Goal: Information Seeking & Learning: Learn about a topic

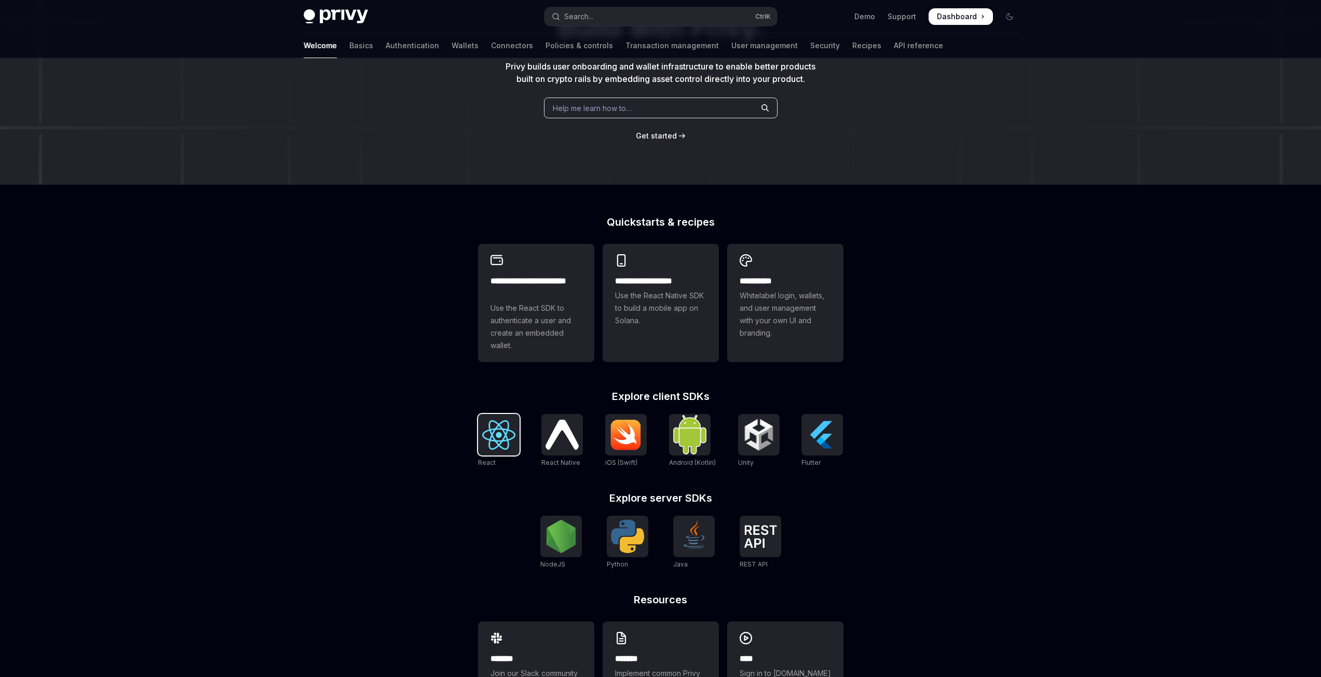
scroll to position [121, 0]
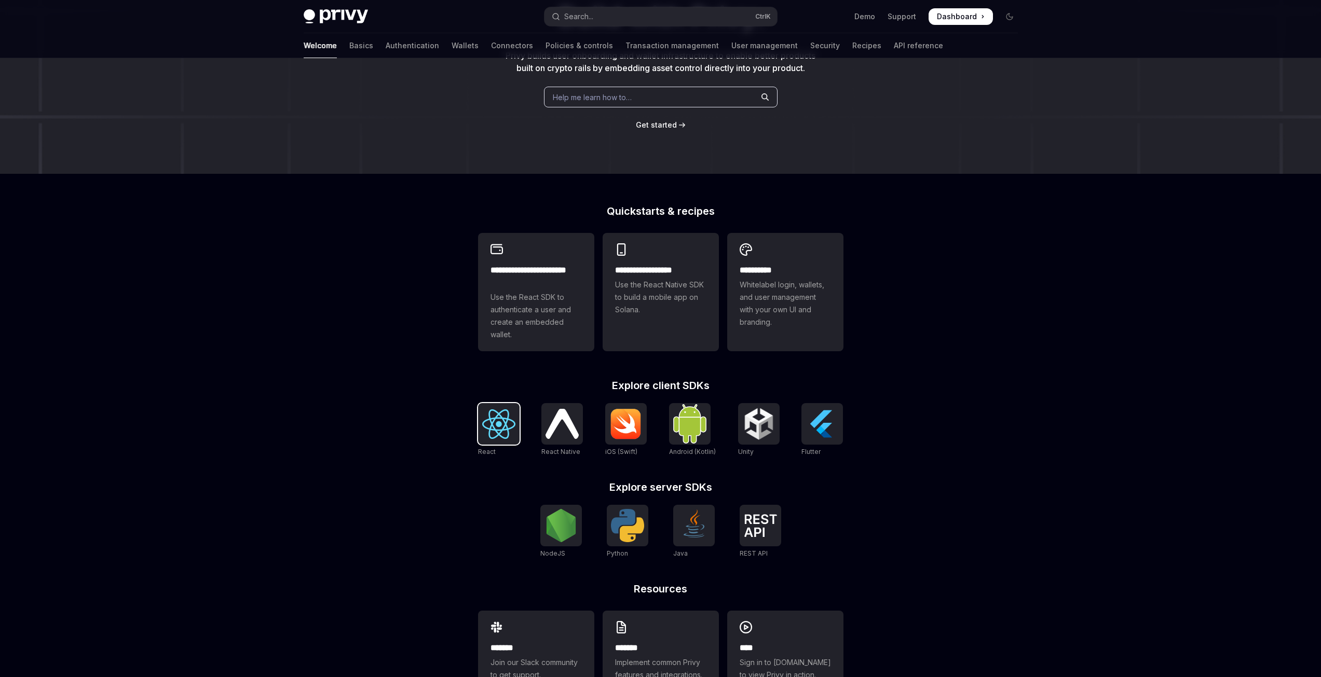
click at [504, 445] on div at bounding box center [499, 424] width 42 height 42
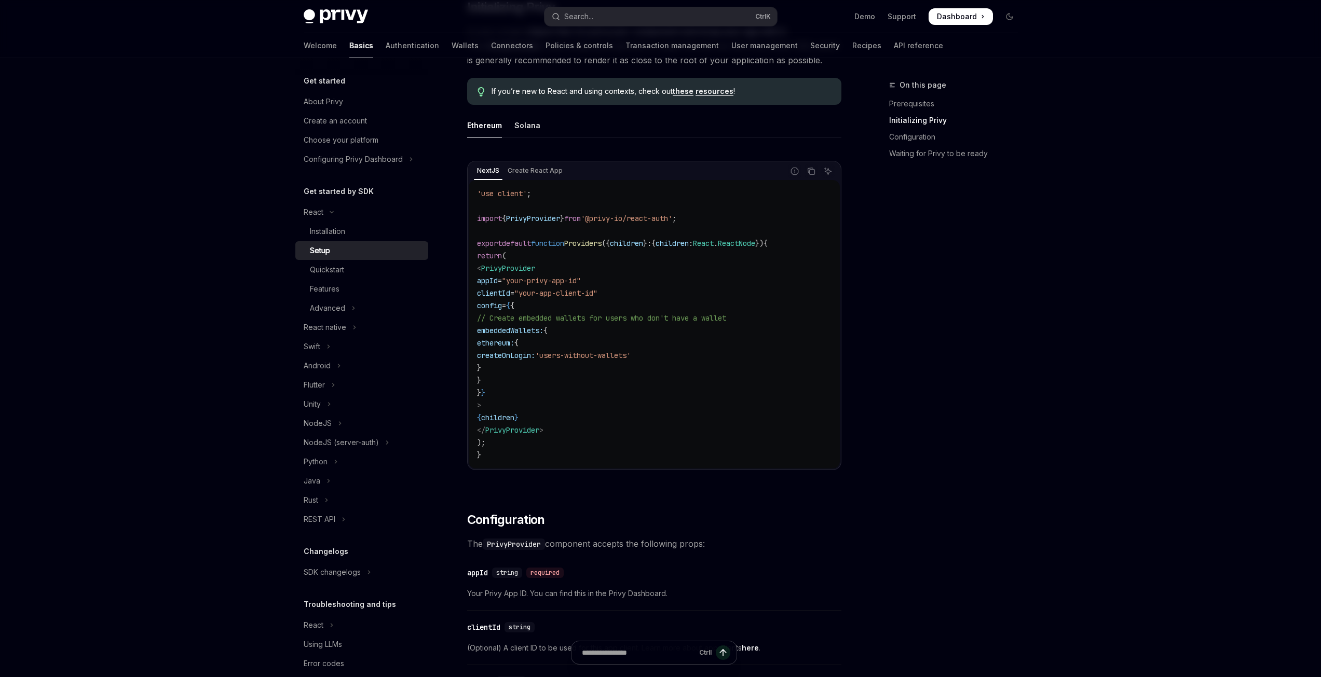
scroll to position [259, 0]
click at [351, 422] on button "NodeJS" at bounding box center [361, 423] width 133 height 19
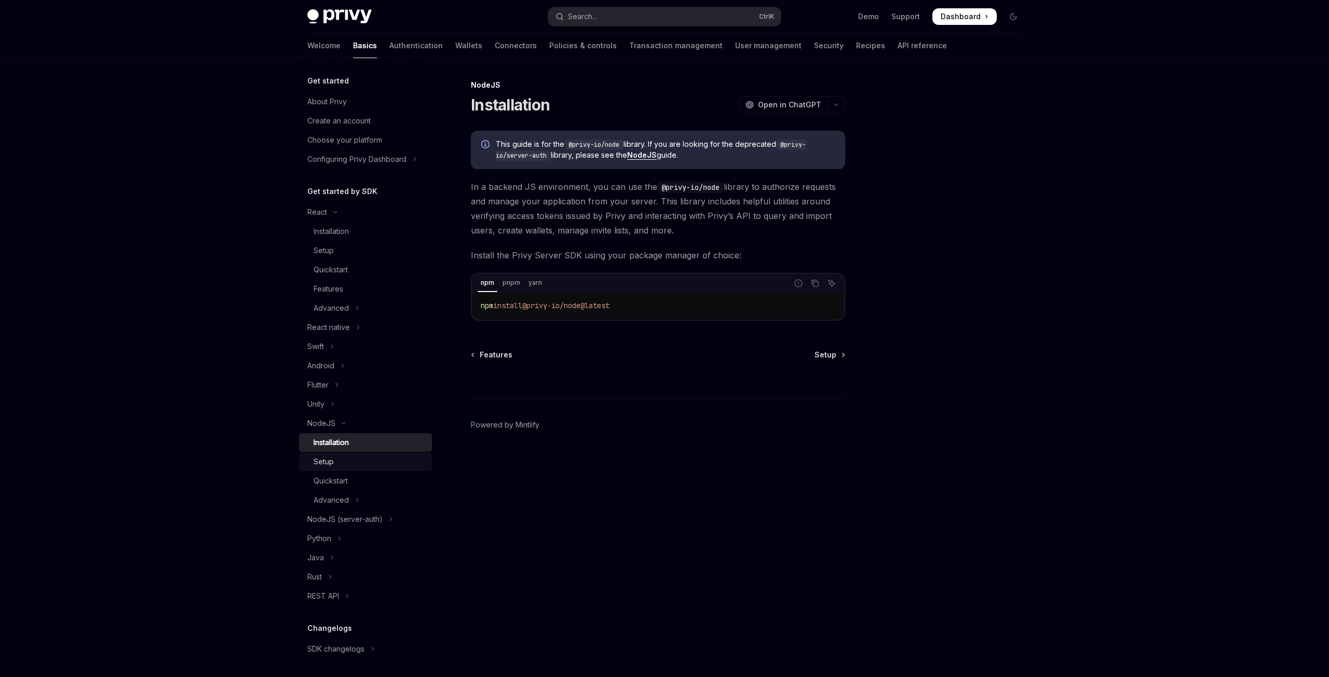
click at [378, 467] on div "Setup" at bounding box center [369, 462] width 112 height 12
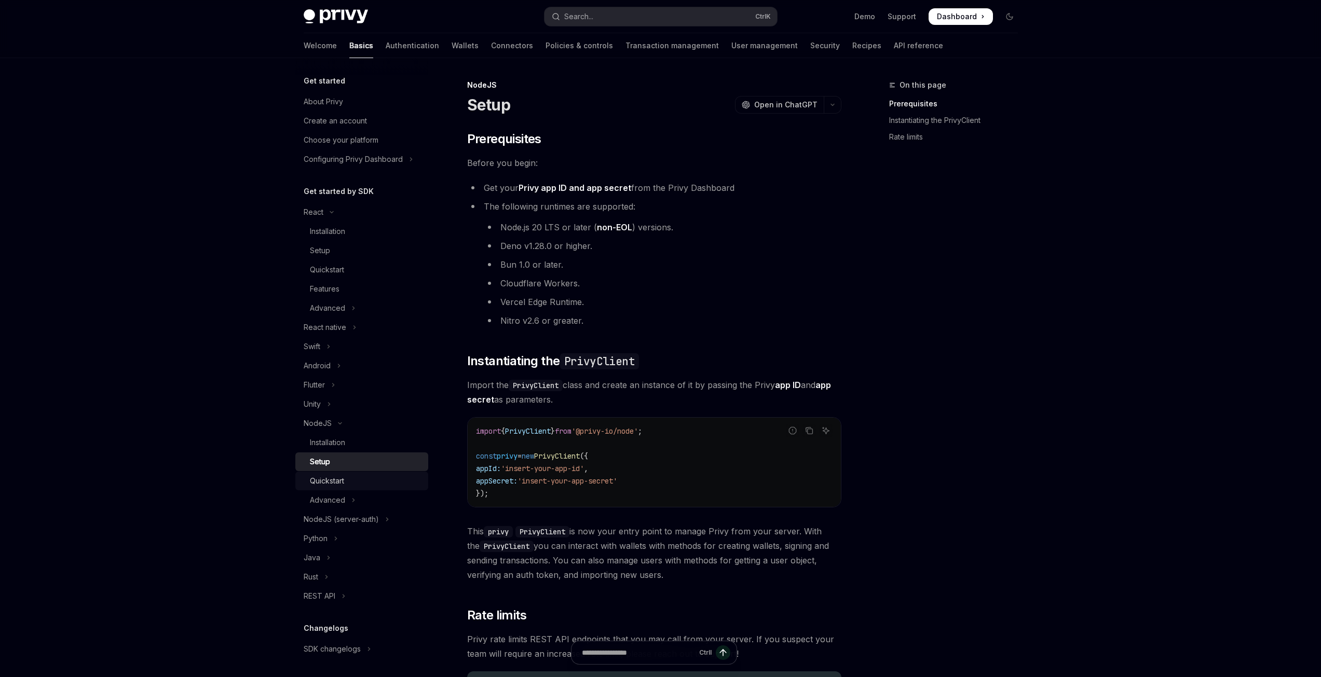
click at [372, 476] on div "Quickstart" at bounding box center [366, 481] width 112 height 12
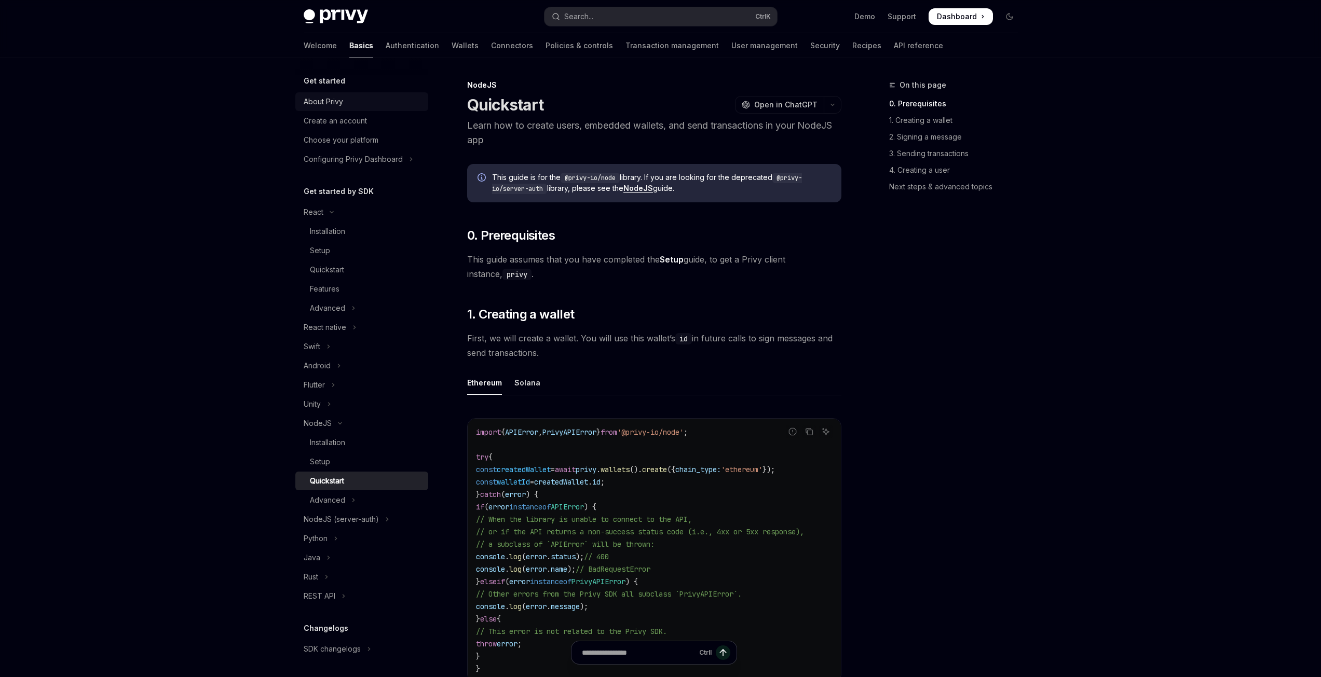
click at [339, 94] on link "About Privy" at bounding box center [361, 101] width 133 height 19
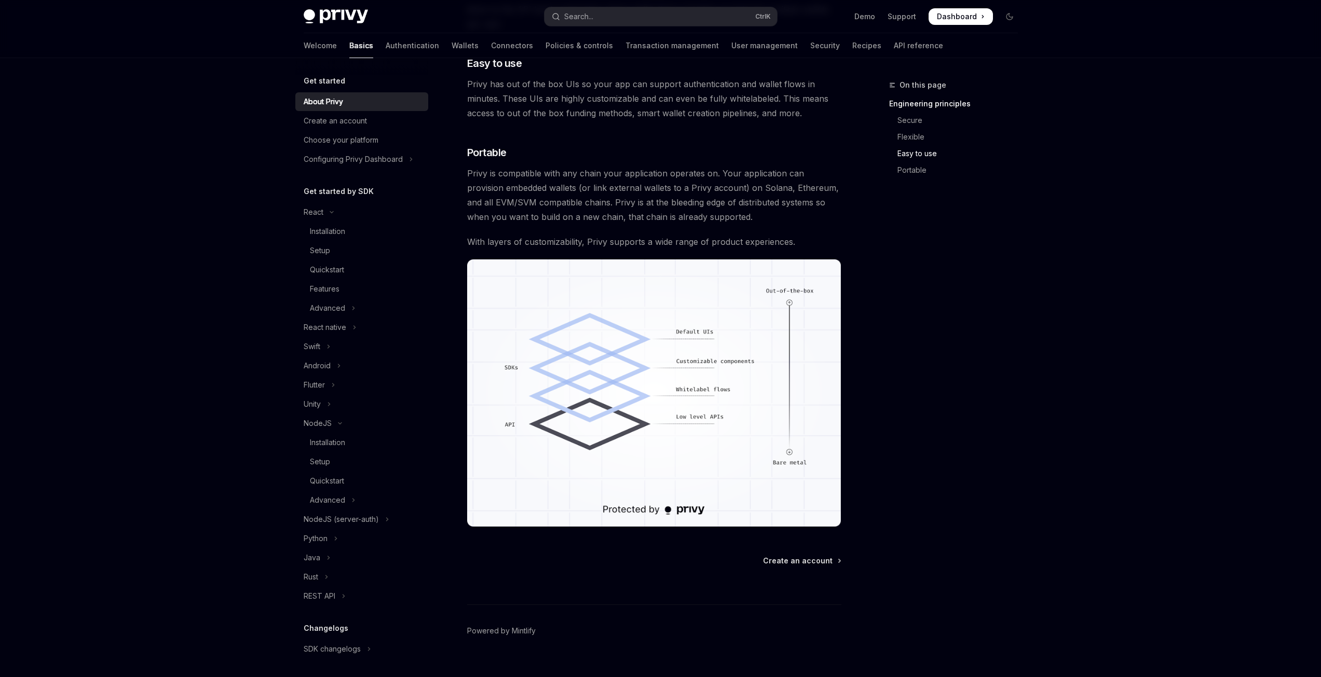
scroll to position [688, 0]
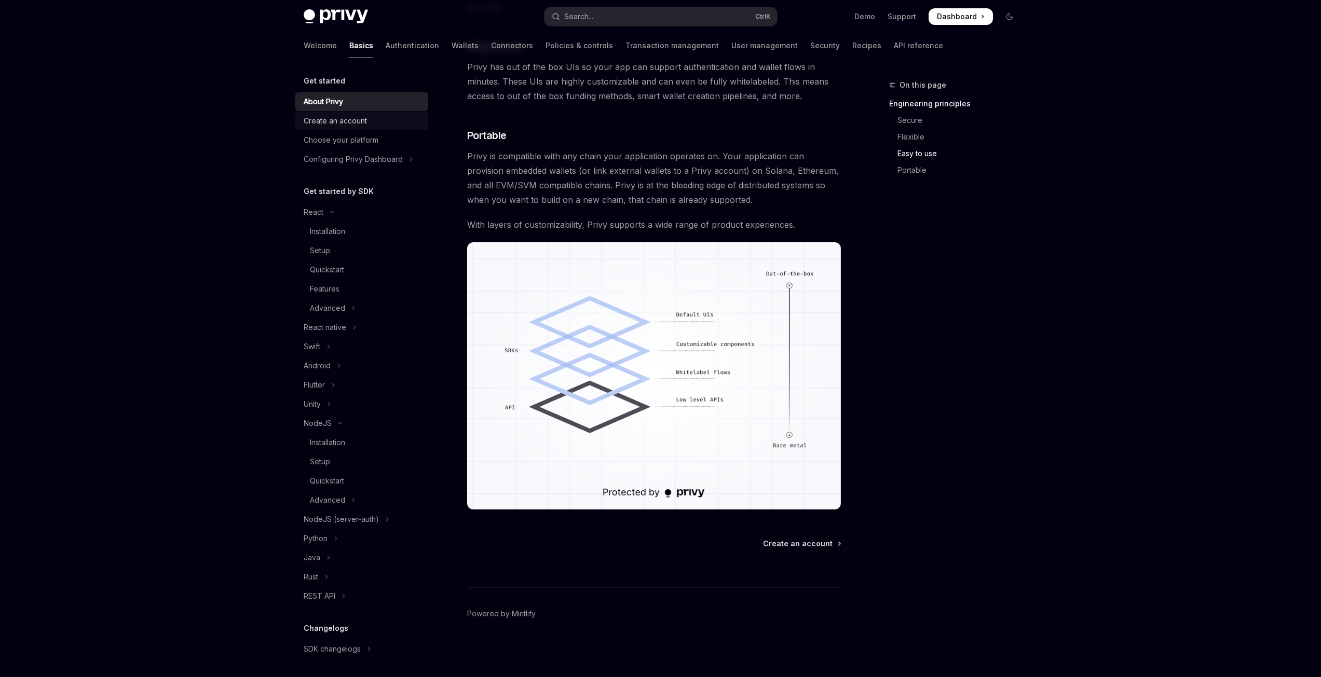
click at [362, 123] on div "Create an account" at bounding box center [335, 121] width 63 height 12
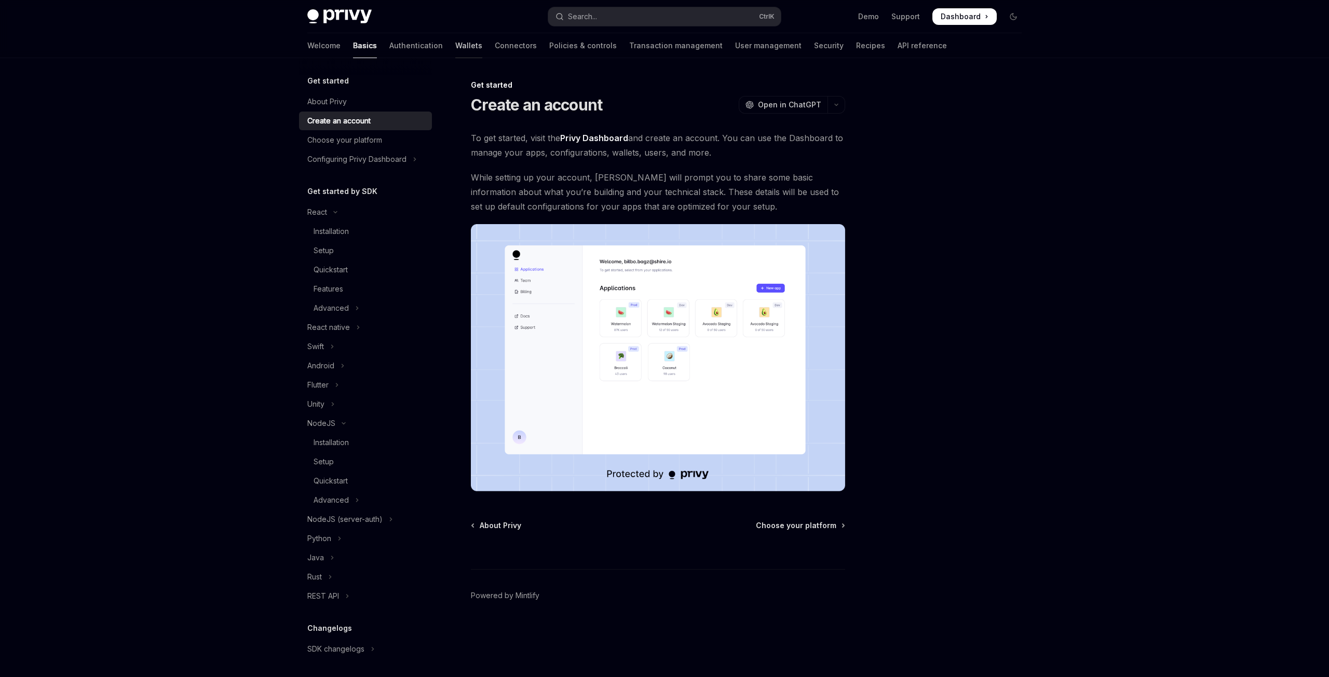
click at [455, 47] on link "Wallets" at bounding box center [468, 45] width 27 height 25
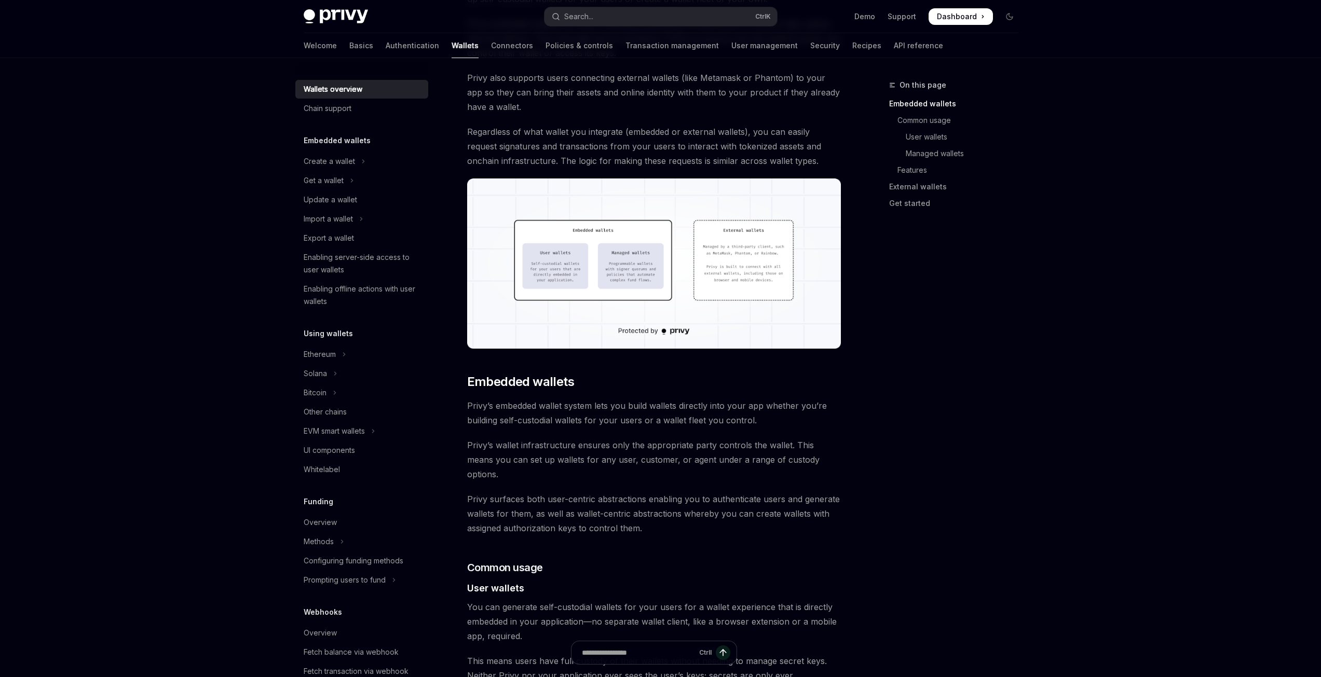
scroll to position [415, 0]
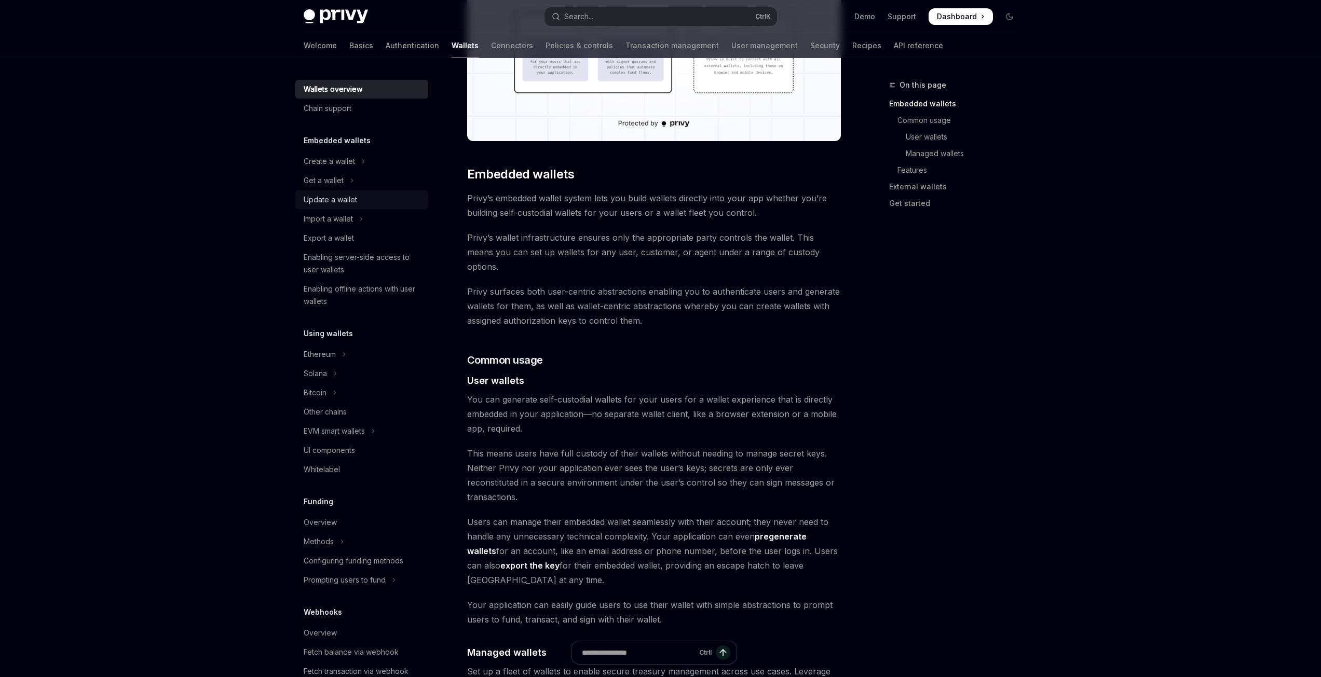
click at [363, 191] on link "Update a wallet" at bounding box center [361, 199] width 133 height 19
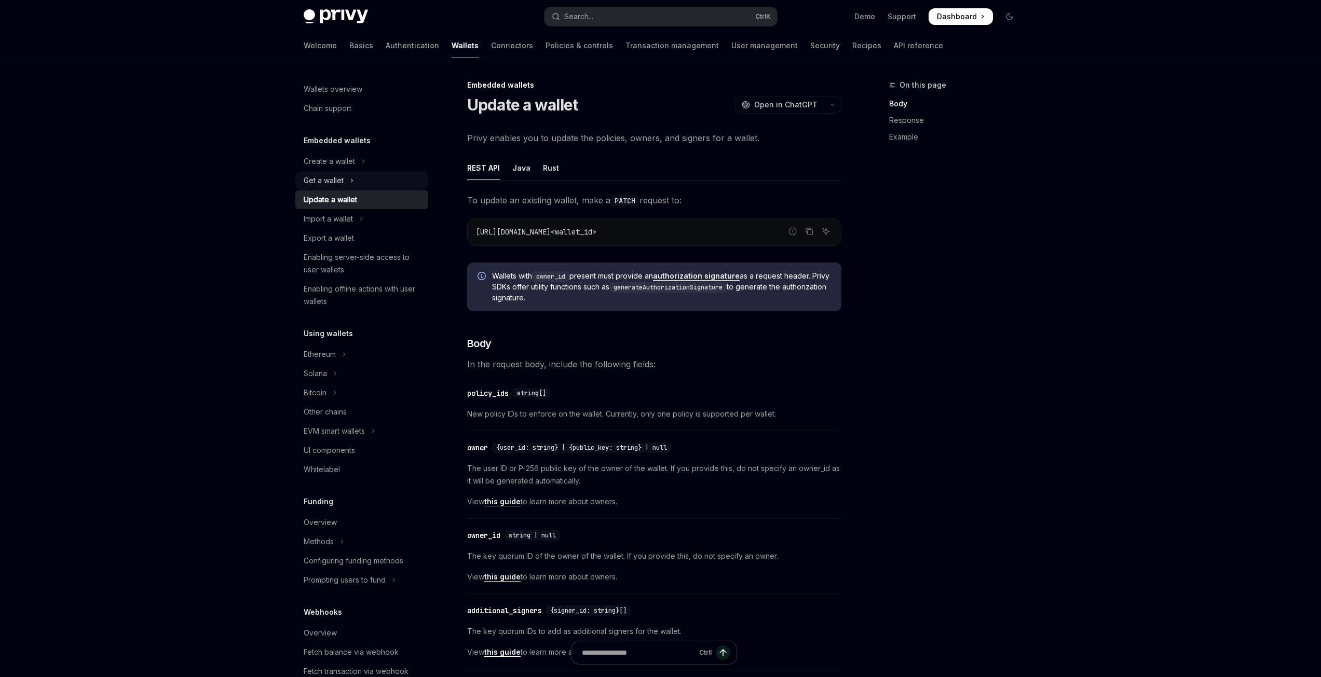
click at [361, 177] on button "Get a wallet" at bounding box center [361, 180] width 133 height 19
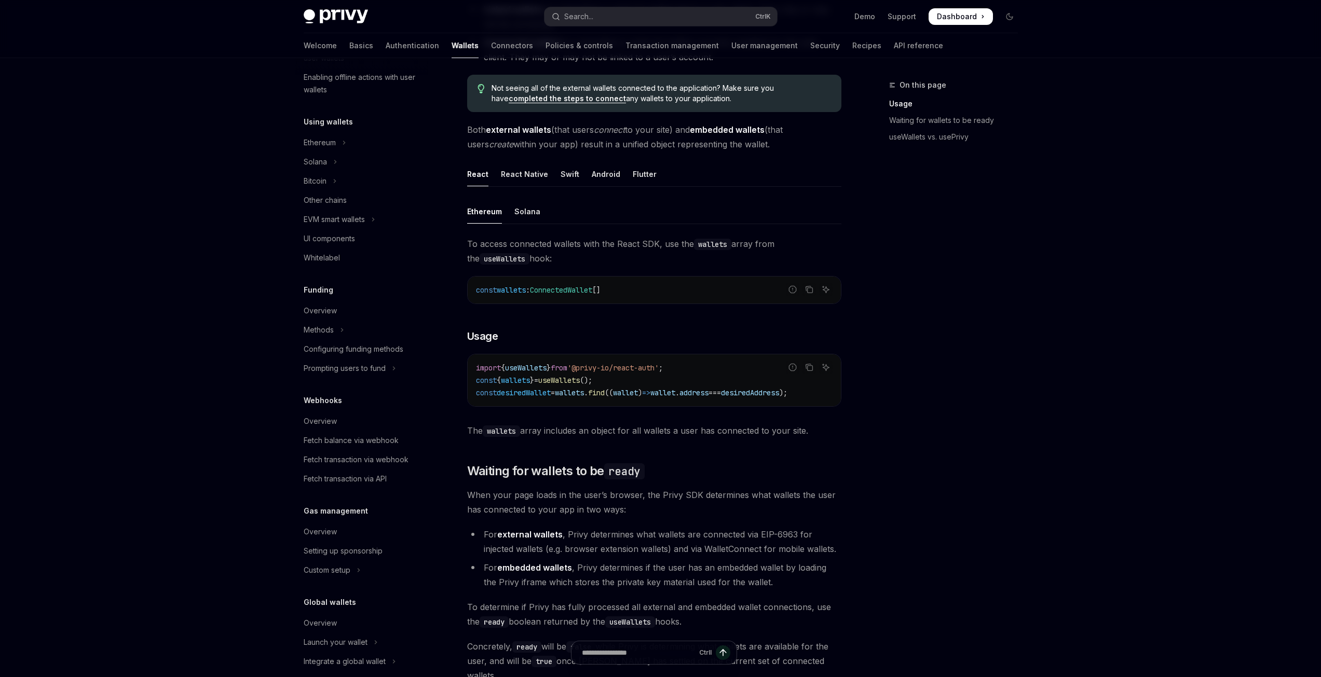
scroll to position [284, 0]
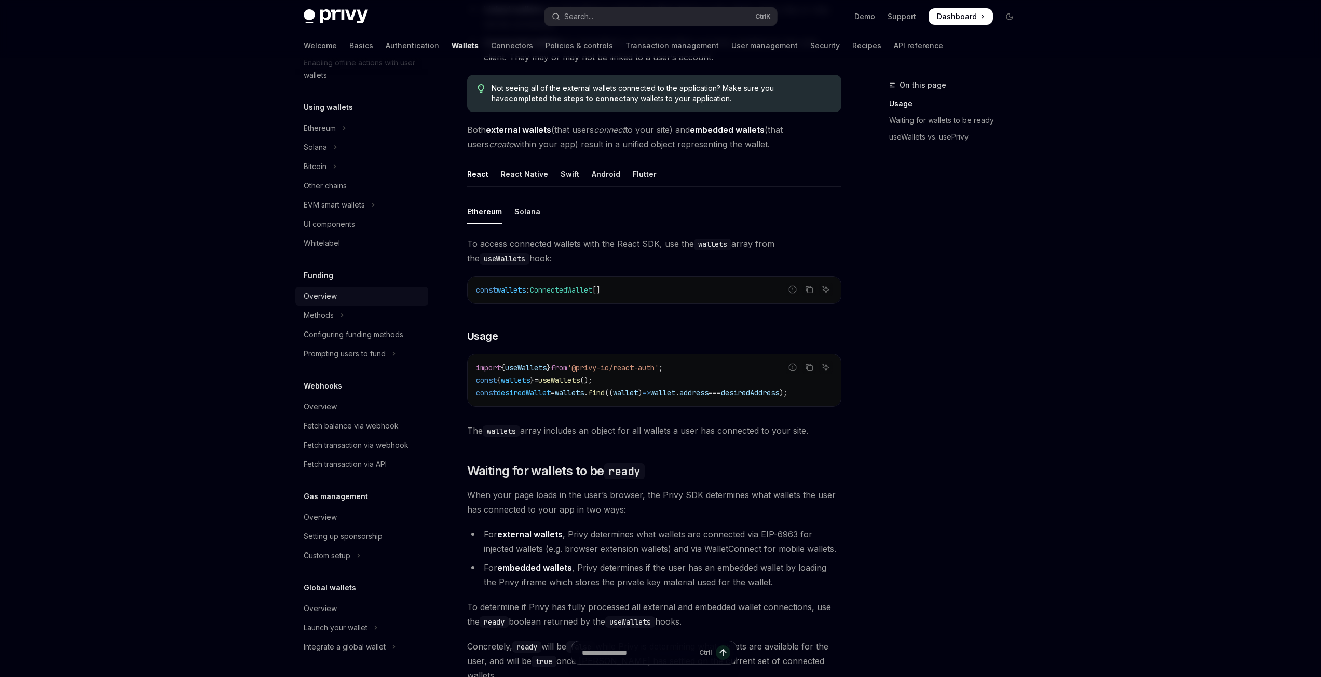
click at [376, 298] on div "Overview" at bounding box center [363, 296] width 118 height 12
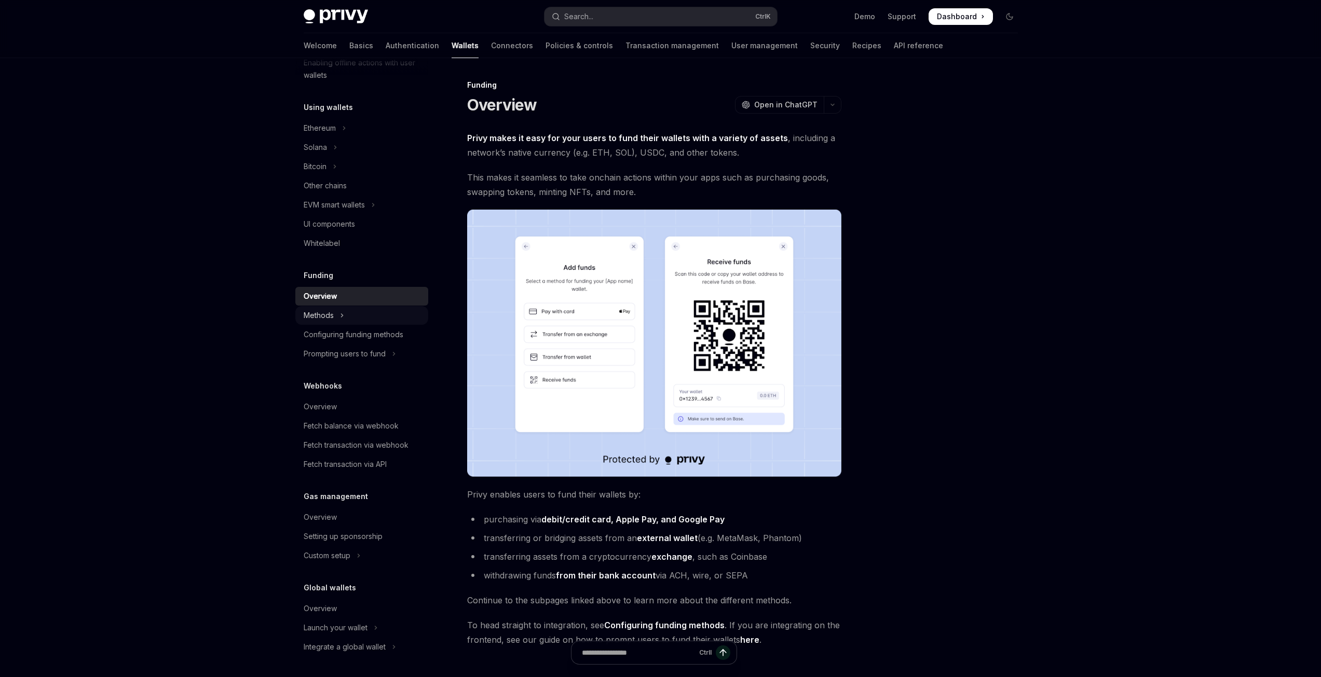
click at [377, 310] on button "Methods" at bounding box center [361, 315] width 133 height 19
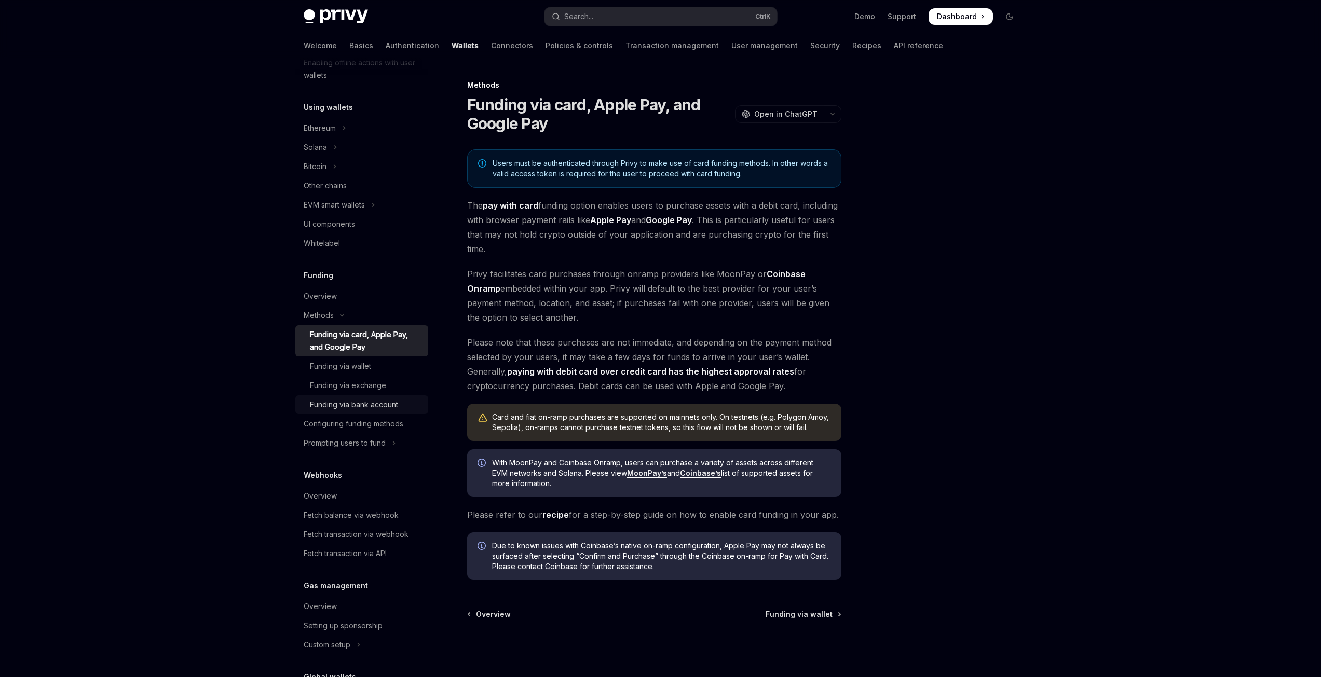
click at [398, 405] on div "Funding via bank account" at bounding box center [366, 405] width 112 height 12
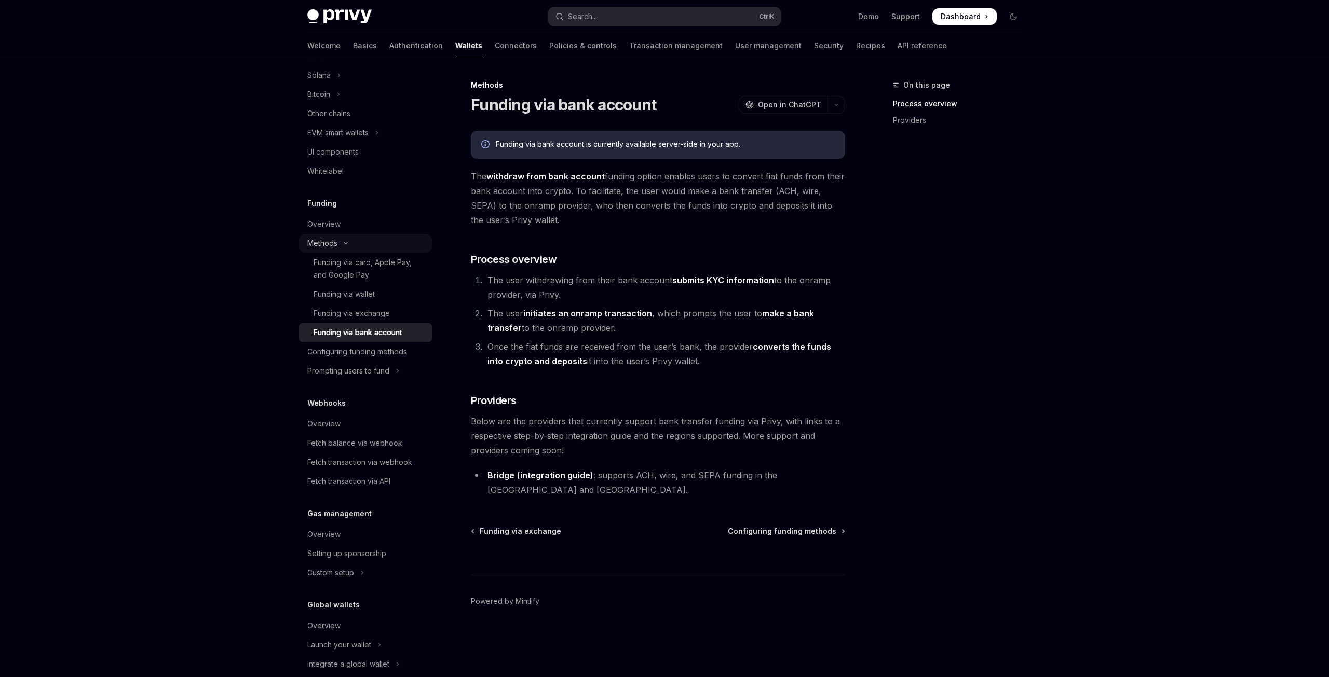
scroll to position [373, 0]
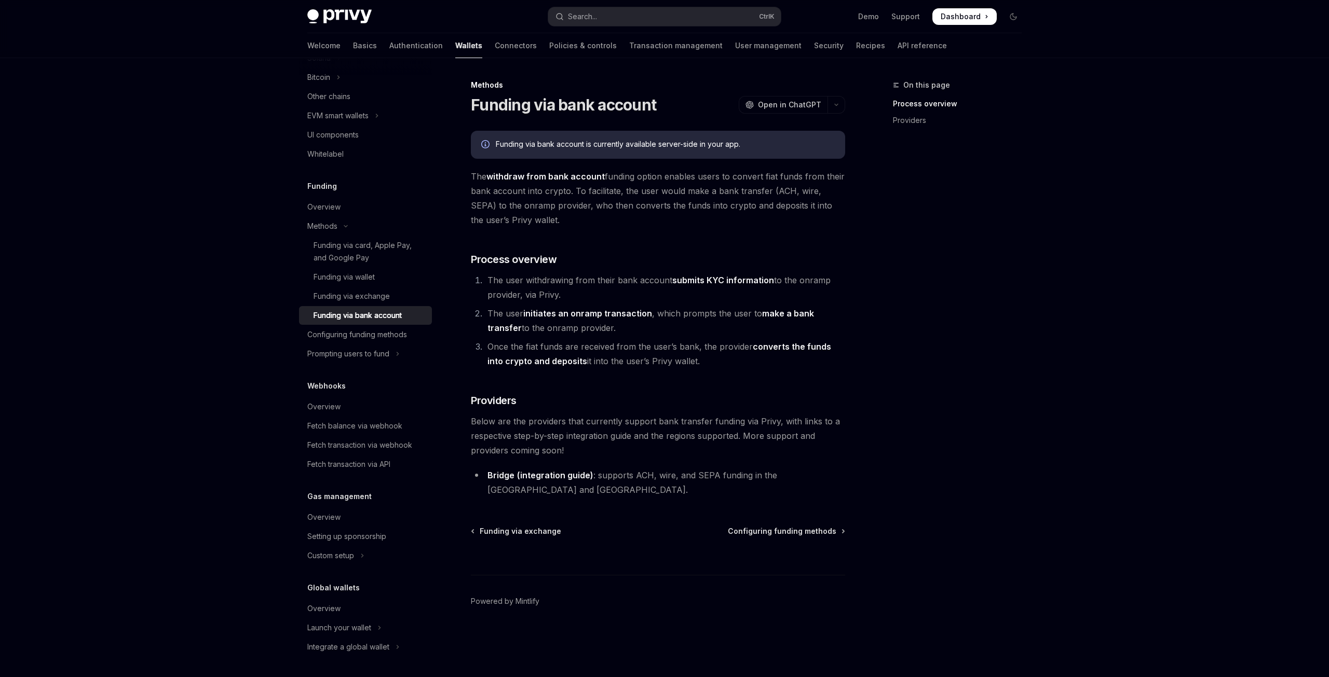
click at [950, 15] on span "Dashboard" at bounding box center [960, 16] width 40 height 10
click at [576, 478] on link "(integration guide)" at bounding box center [555, 475] width 76 height 11
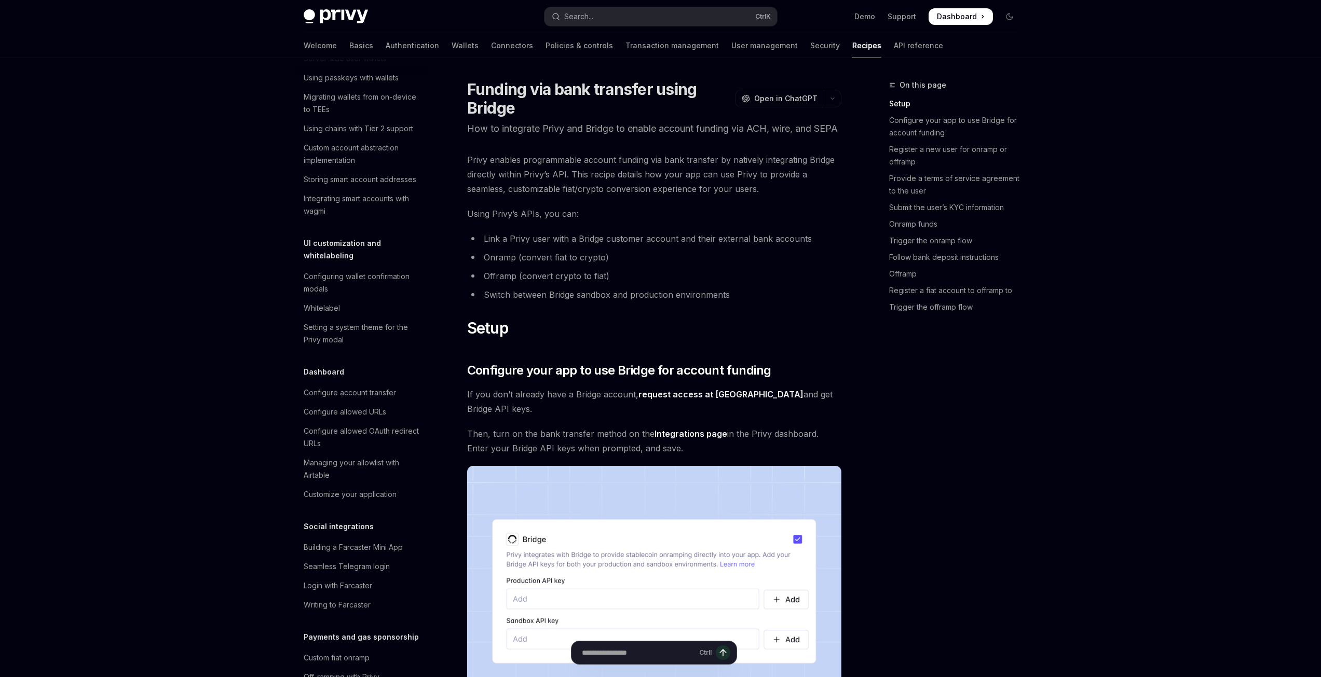
drag, startPoint x: 617, startPoint y: 441, endPoint x: 635, endPoint y: 413, distance: 33.8
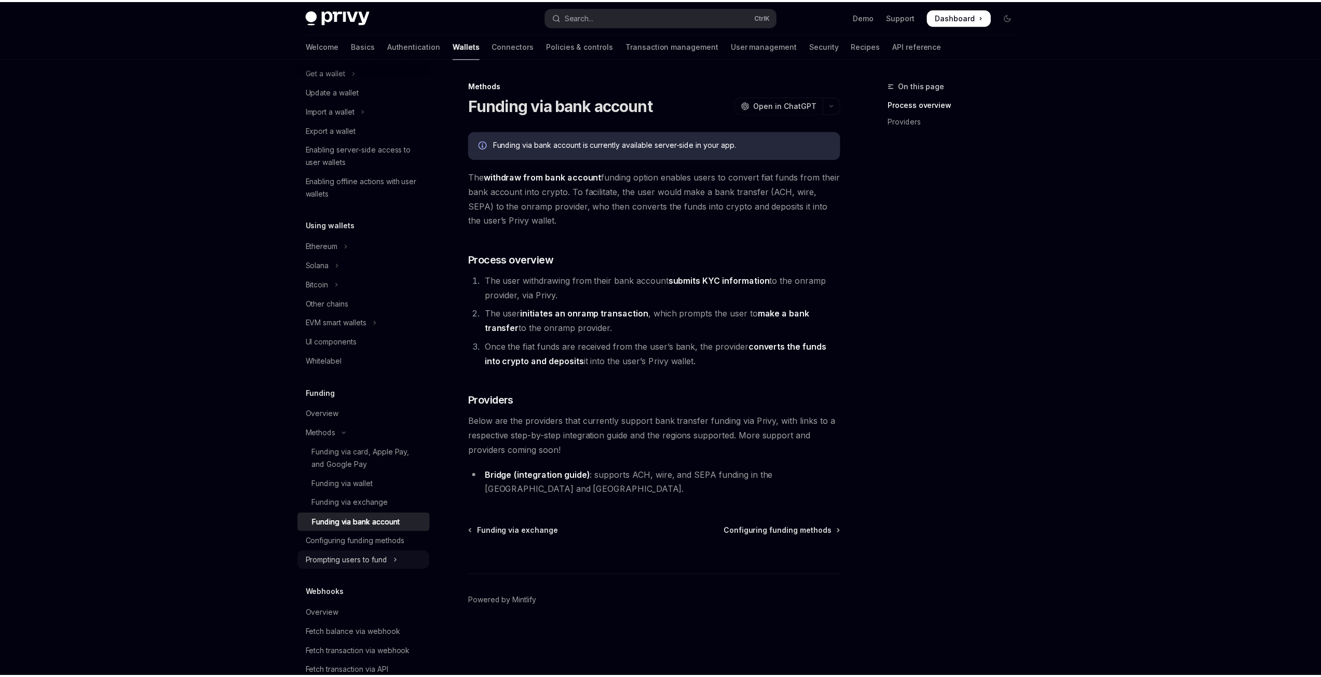
scroll to position [108, 0]
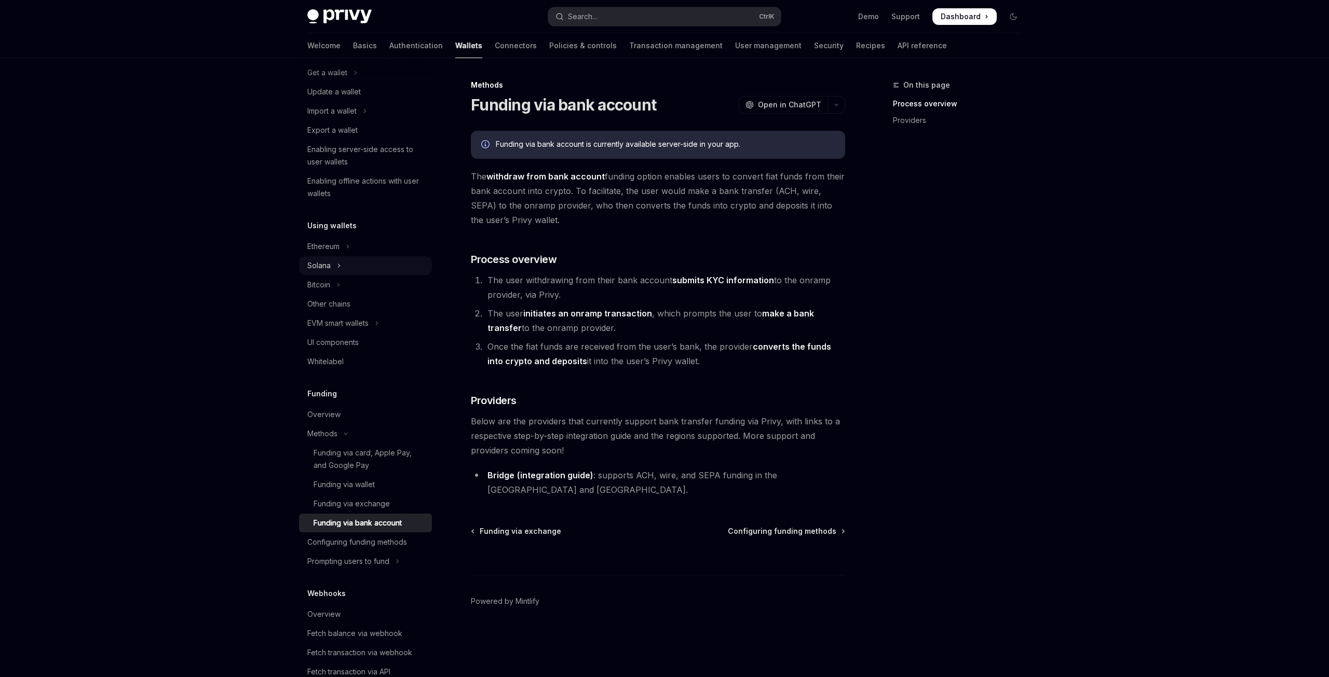
click at [357, 257] on button "Solana" at bounding box center [365, 265] width 133 height 19
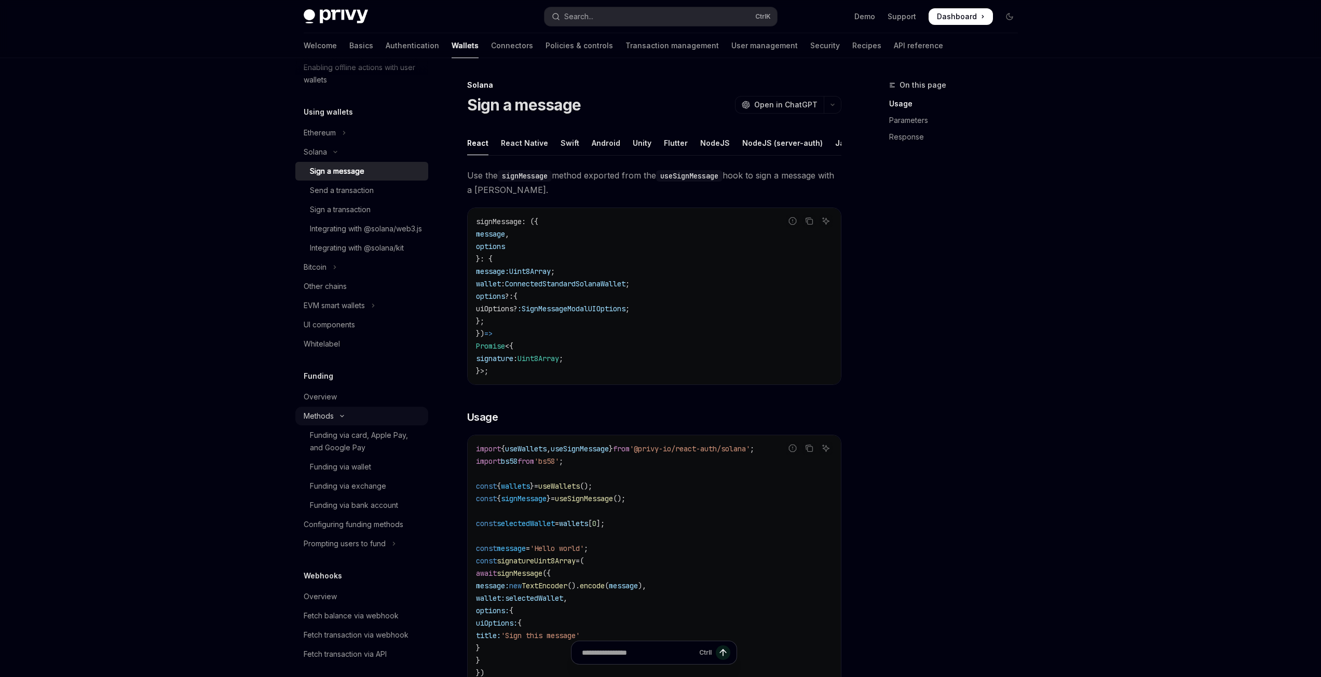
scroll to position [264, 0]
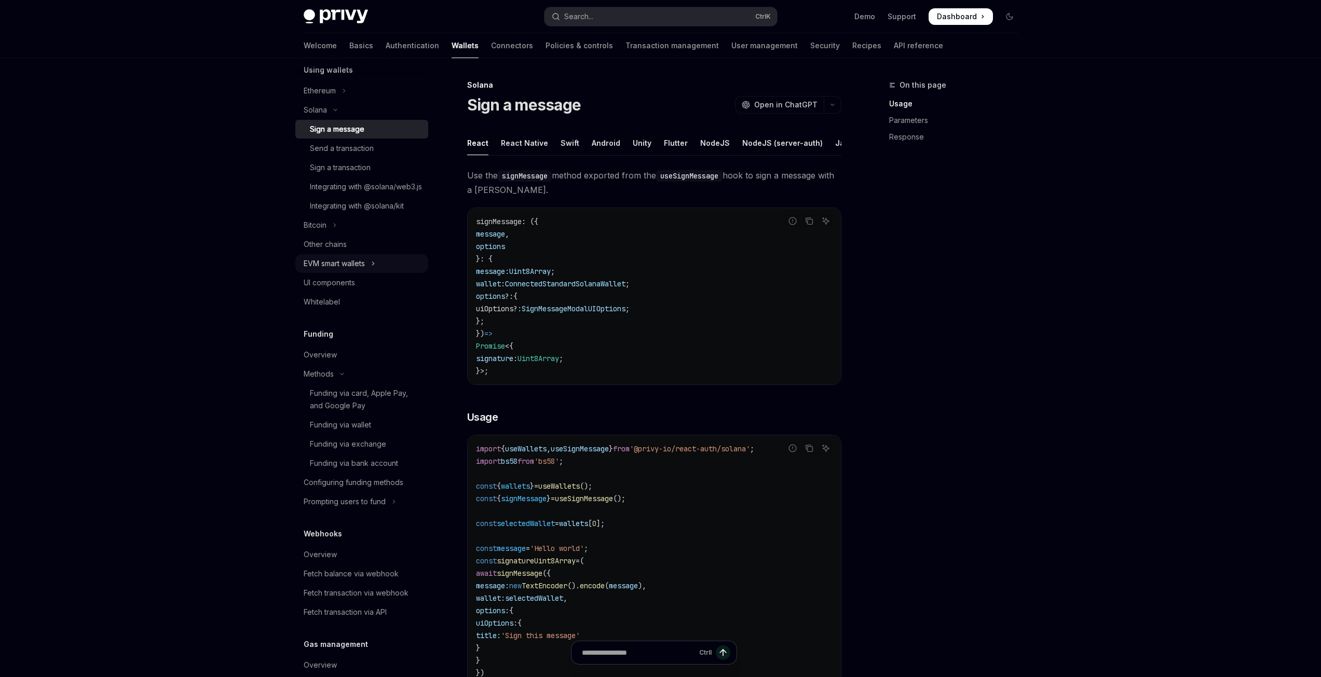
click at [384, 273] on button "EVM smart wallets" at bounding box center [361, 263] width 133 height 19
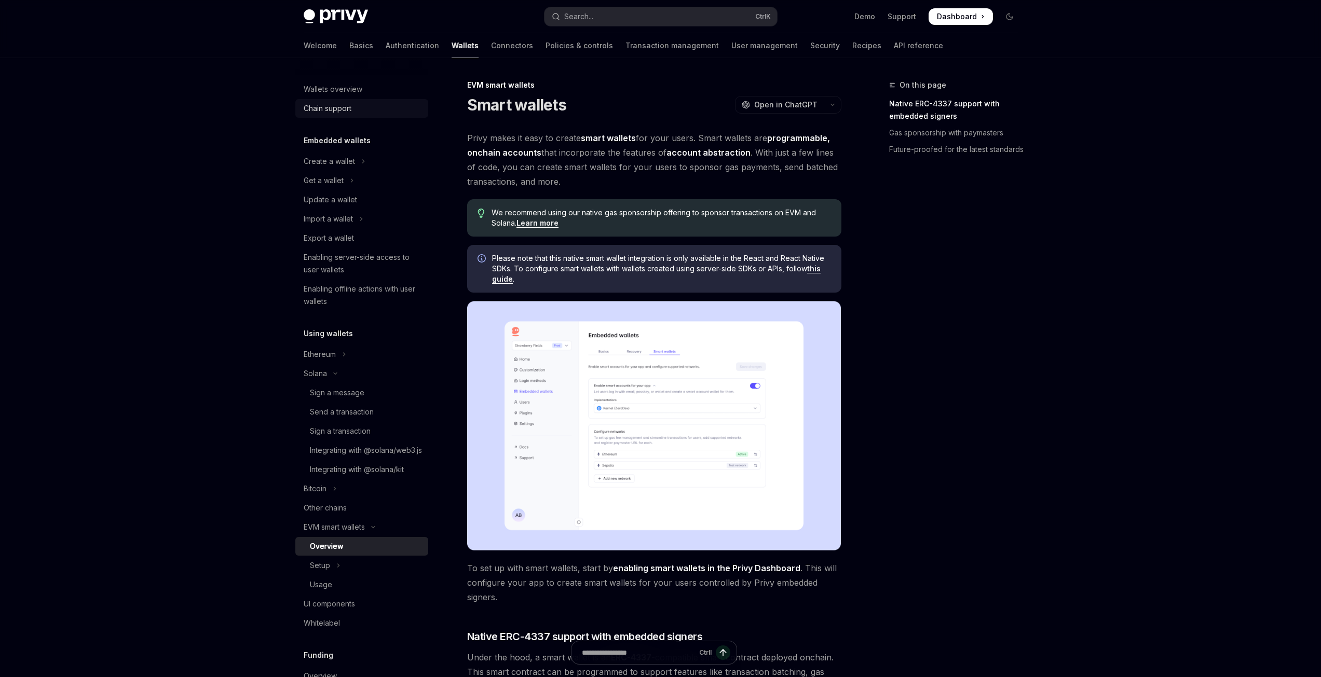
click at [346, 108] on div "Chain support" at bounding box center [328, 108] width 48 height 12
type textarea "*"
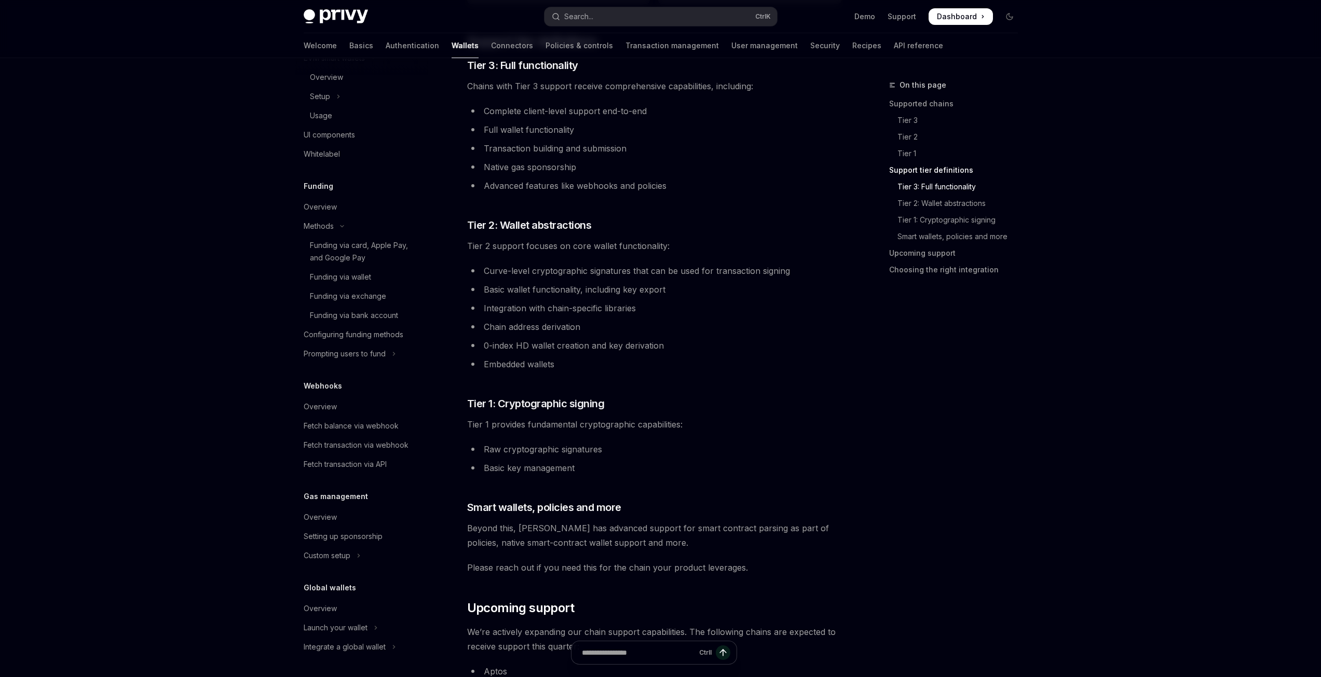
scroll to position [675, 0]
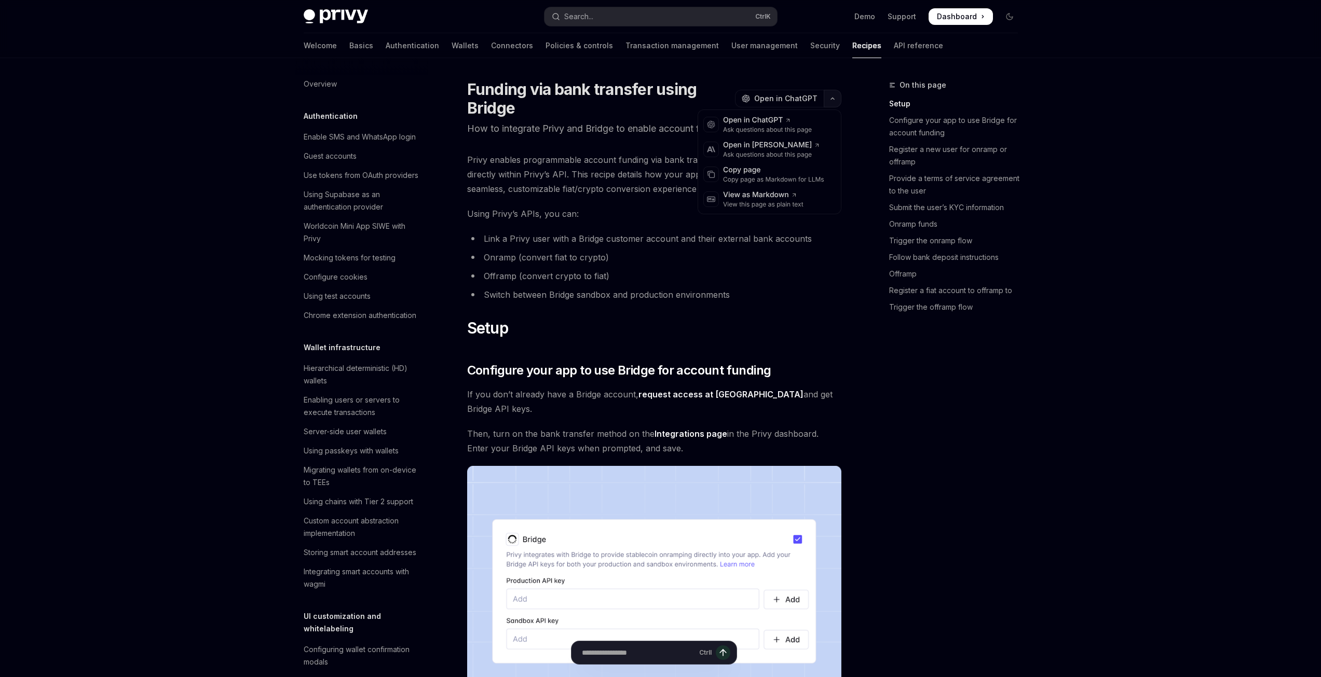
click at [840, 93] on button "button" at bounding box center [833, 99] width 18 height 18
click at [647, 174] on span "Privy enables programmable account funding via bank transfer by natively integr…" at bounding box center [654, 175] width 374 height 44
drag, startPoint x: 587, startPoint y: 128, endPoint x: 619, endPoint y: 143, distance: 34.6
click at [619, 136] on p "How to integrate Privy and Bridge to enable account funding via ACH, wire, and …" at bounding box center [654, 128] width 374 height 15
